Goal: Information Seeking & Learning: Learn about a topic

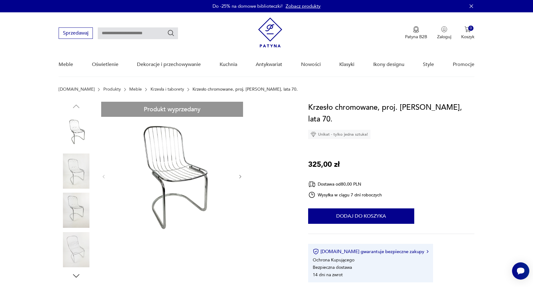
click at [148, 33] on input "text" at bounding box center [138, 33] width 80 height 12
type input "*******"
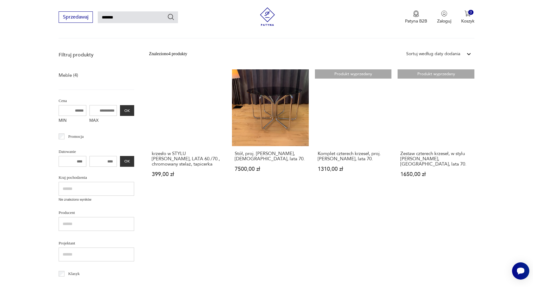
scroll to position [63, 0]
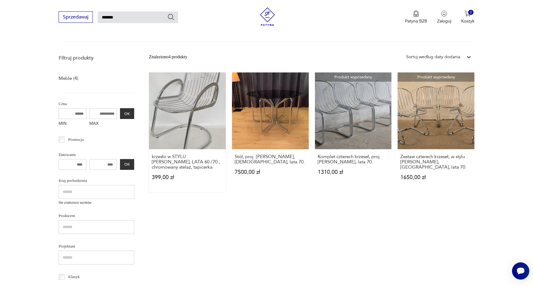
click at [188, 113] on link "krzesło w STYLU [PERSON_NAME], LATA 60./70., chromowany stelaż, tapicerka 399,0…" at bounding box center [187, 133] width 77 height 120
